Goal: Task Accomplishment & Management: Use online tool/utility

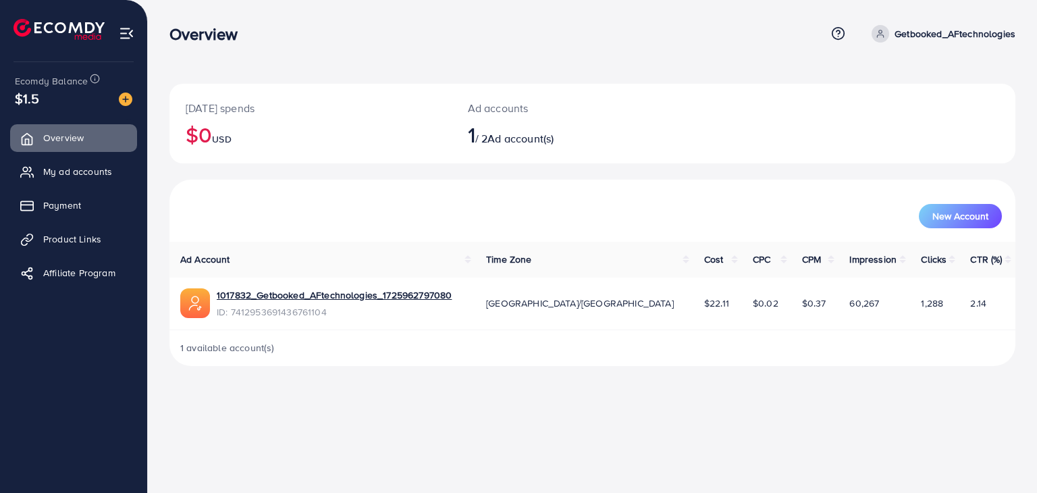
click at [311, 49] on div "Overview Help Center Contact Support Term and policy About Us Getbooked_AFtechn…" at bounding box center [592, 34] width 846 height 36
click at [938, 212] on span "New Account" at bounding box center [960, 215] width 56 height 9
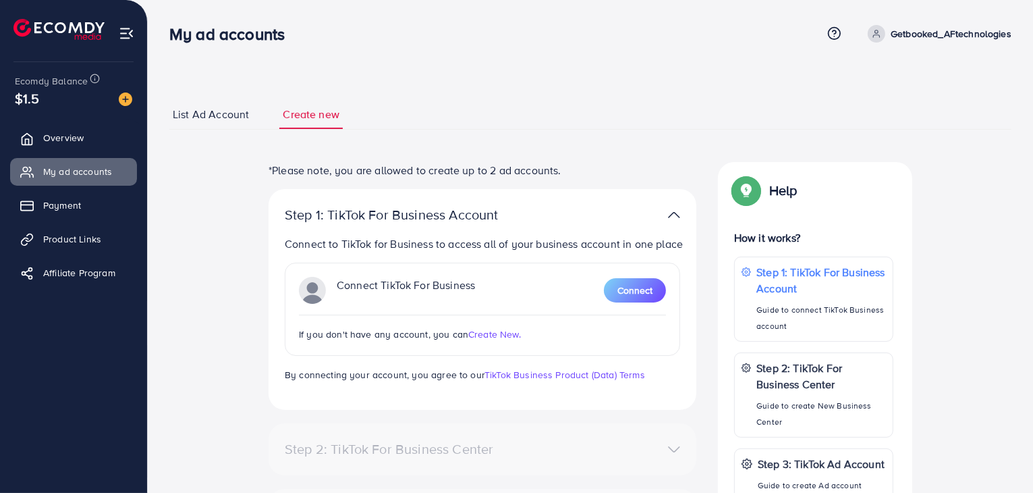
click at [250, 114] on link "List Ad Account" at bounding box center [210, 114] width 83 height 29
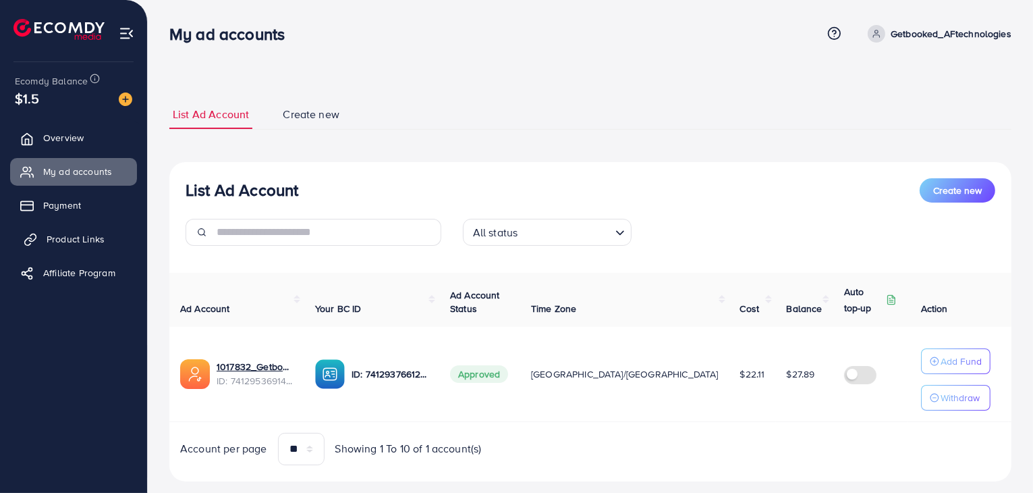
click at [57, 236] on span "Product Links" at bounding box center [76, 238] width 58 height 13
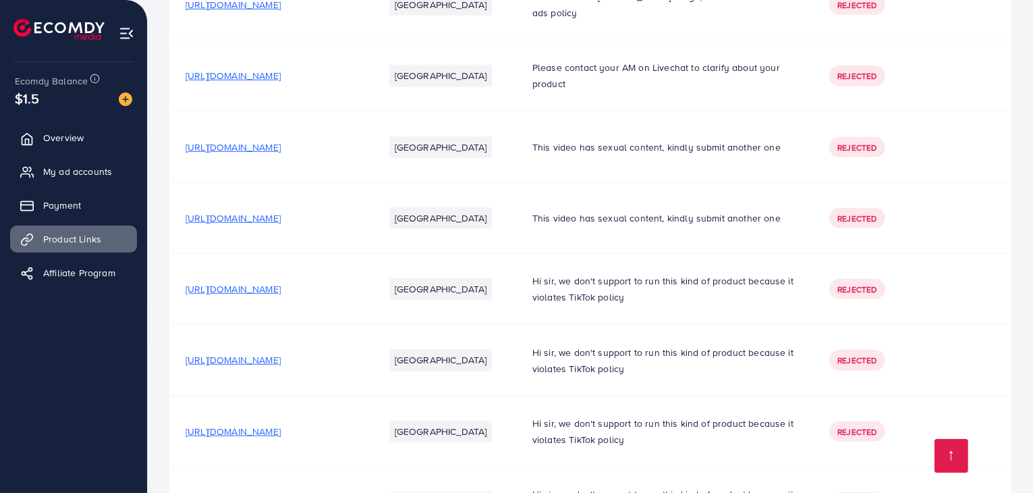
scroll to position [840, 0]
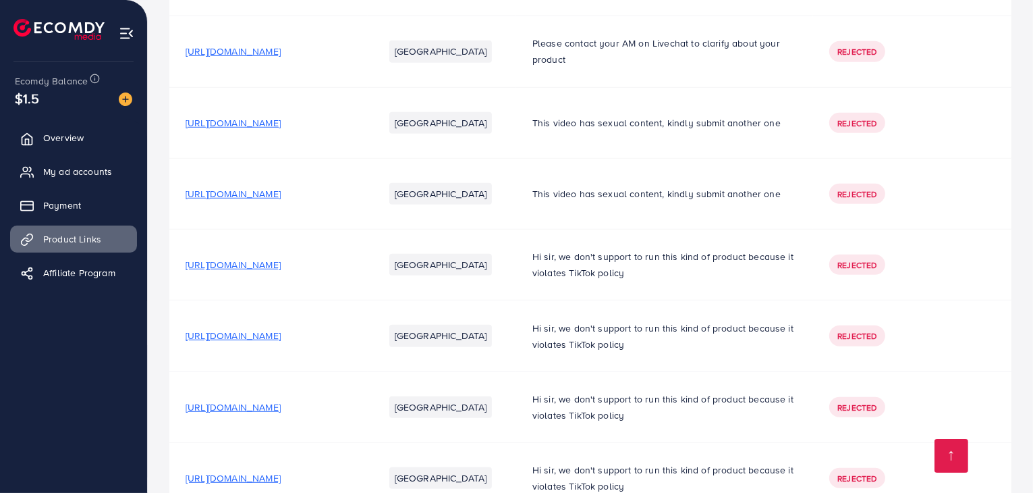
scroll to position [977, 0]
